Goal: Find specific page/section: Find specific page/section

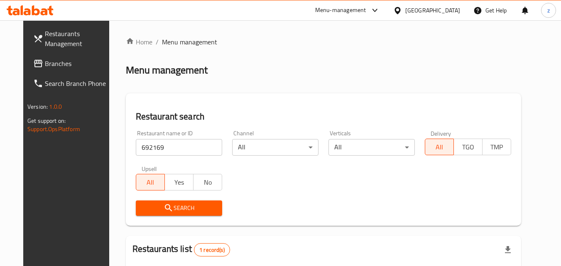
scroll to position [83, 0]
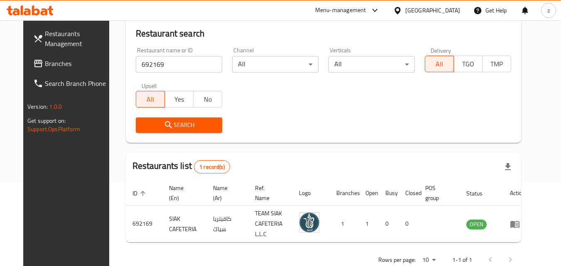
click at [408, 11] on div "[GEOGRAPHIC_DATA]" at bounding box center [432, 10] width 55 height 9
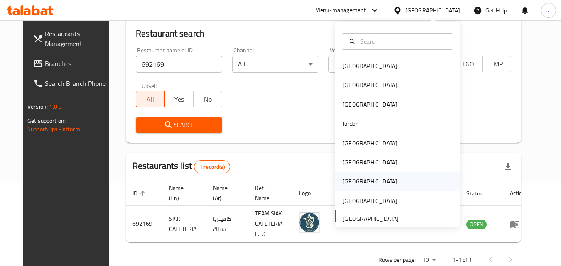
click at [359, 182] on div "[GEOGRAPHIC_DATA]" at bounding box center [397, 181] width 125 height 19
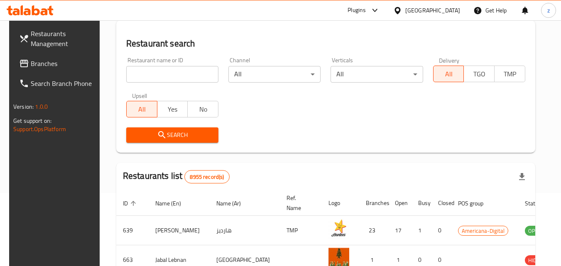
scroll to position [83, 0]
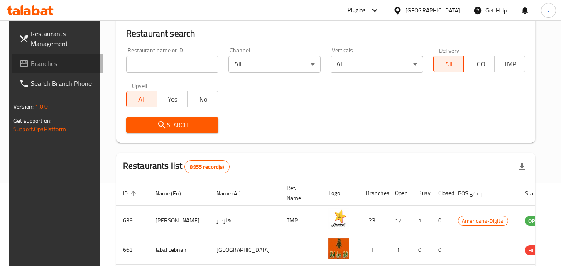
click at [31, 66] on span "Branches" at bounding box center [64, 64] width 66 height 10
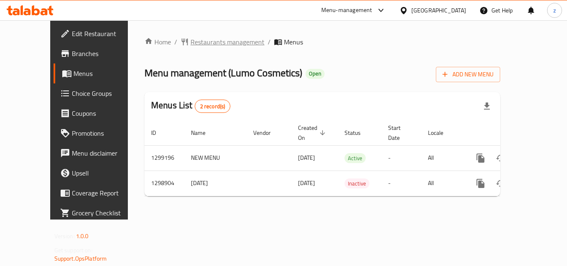
click at [197, 45] on span "Restaurants management" at bounding box center [228, 42] width 74 height 10
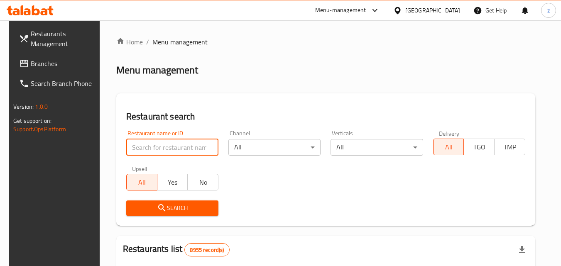
click at [175, 145] on input "search" at bounding box center [172, 147] width 92 height 17
paste input "701112"
type input "701112"
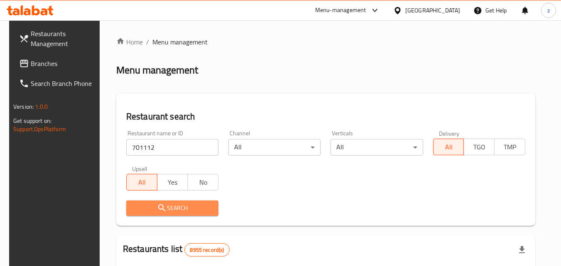
click at [141, 212] on span "Search" at bounding box center [172, 208] width 79 height 10
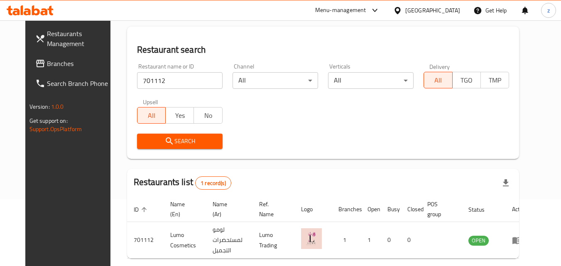
scroll to position [83, 0]
